Goal: Task Accomplishment & Management: Use online tool/utility

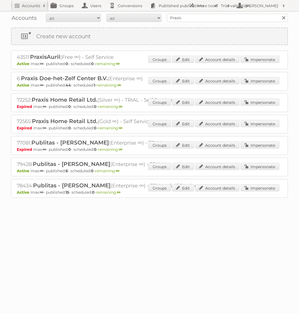
type input "d"
type input "Discus"
click at [279, 14] on input "Search" at bounding box center [283, 18] width 8 height 8
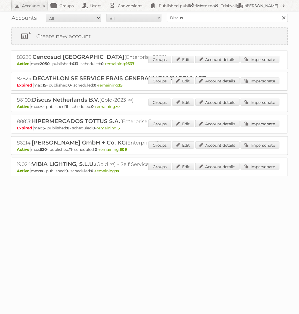
click at [266, 96] on div "86109: Discus Netherlands B.V. (Gold-2023 ∞) Active max: ∞ - published: 11 - sc…" at bounding box center [149, 103] width 277 height 19
click at [263, 103] on link "Impersonate" at bounding box center [260, 102] width 39 height 7
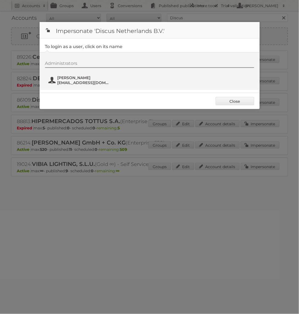
click at [96, 75] on button "[PERSON_NAME] [EMAIL_ADDRESS][DOMAIN_NAME]" at bounding box center [80, 80] width 65 height 11
